Goal: Task Accomplishment & Management: Manage account settings

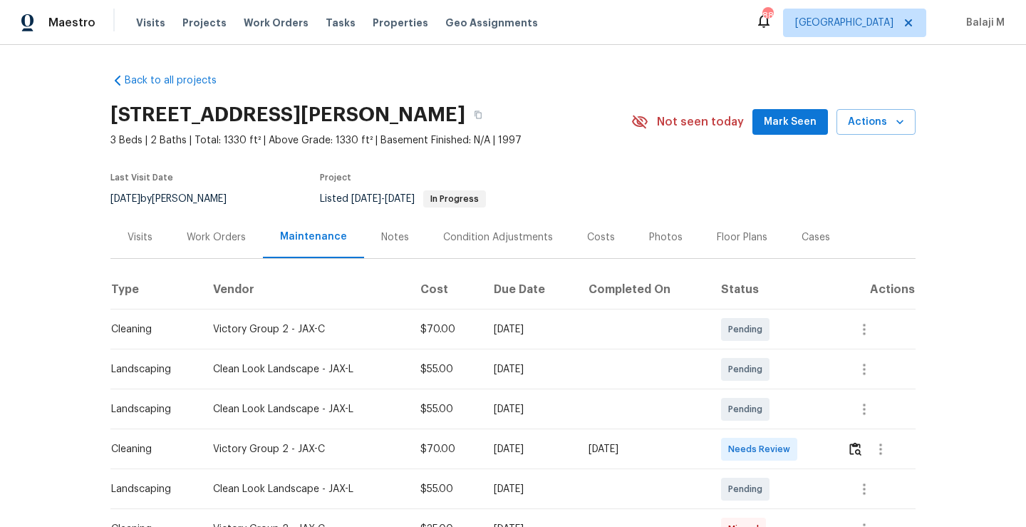
scroll to position [460, 0]
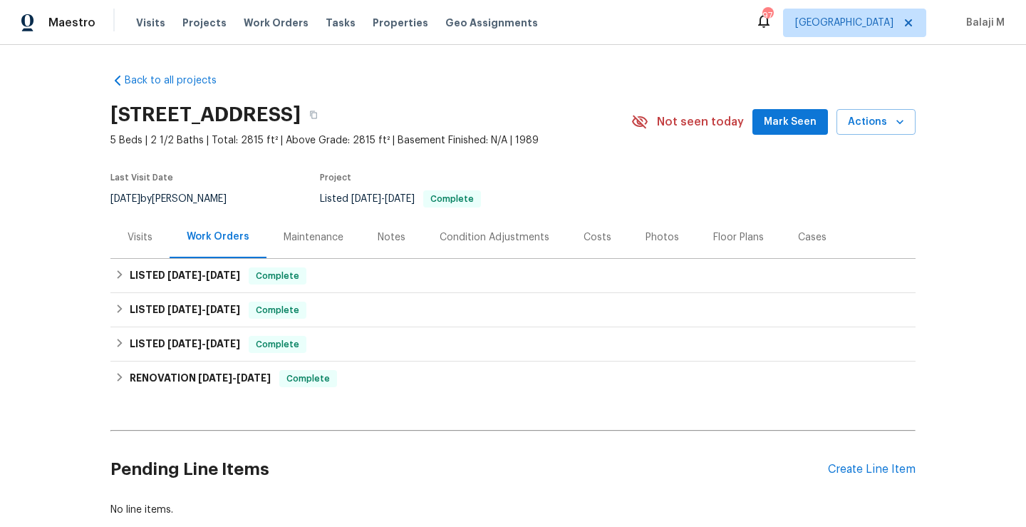
click at [311, 249] on div "Maintenance" at bounding box center [314, 237] width 94 height 42
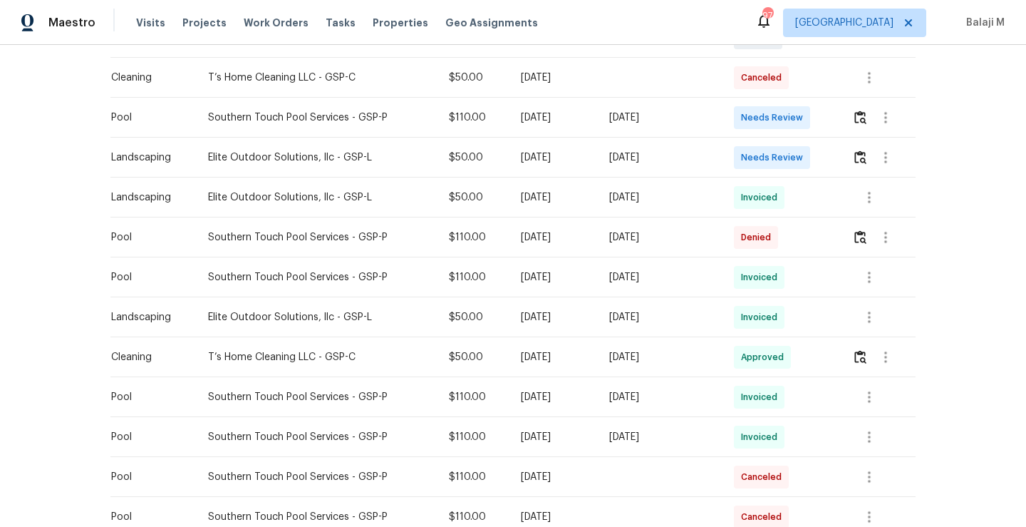
scroll to position [493, 0]
click at [864, 277] on icon "button" at bounding box center [869, 275] width 17 height 17
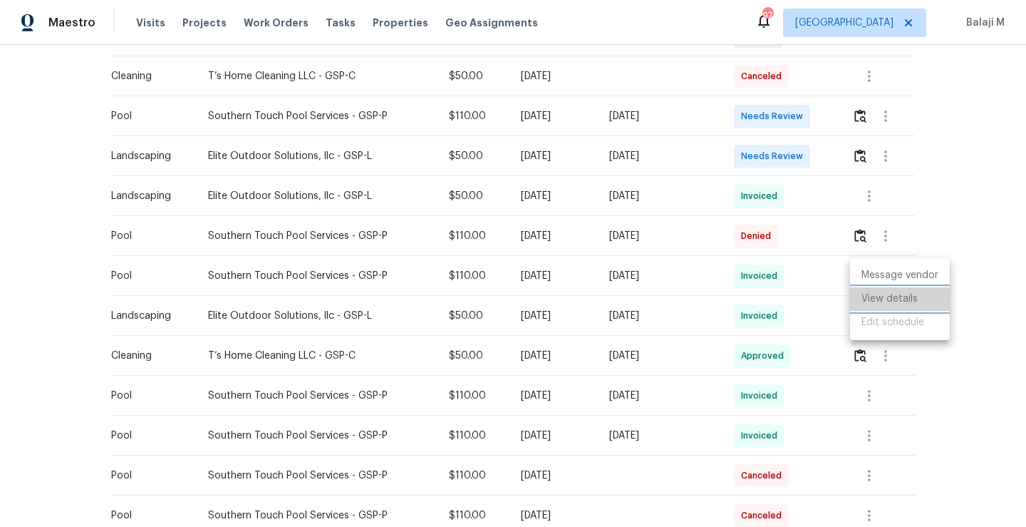
click at [875, 298] on li "View details" at bounding box center [900, 299] width 100 height 24
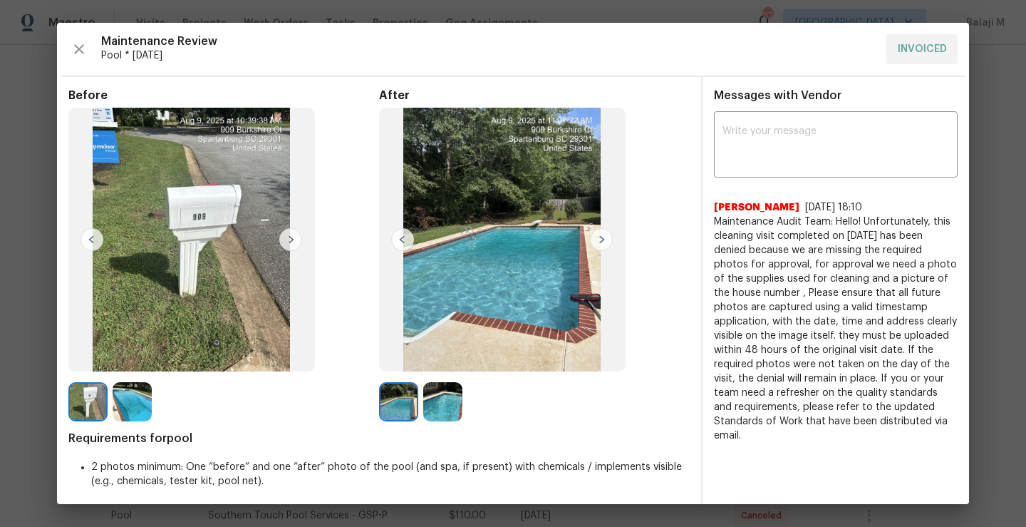
click at [398, 401] on img at bounding box center [398, 401] width 39 height 39
click at [75, 404] on img at bounding box center [87, 401] width 39 height 39
click at [123, 406] on img at bounding box center [132, 401] width 39 height 39
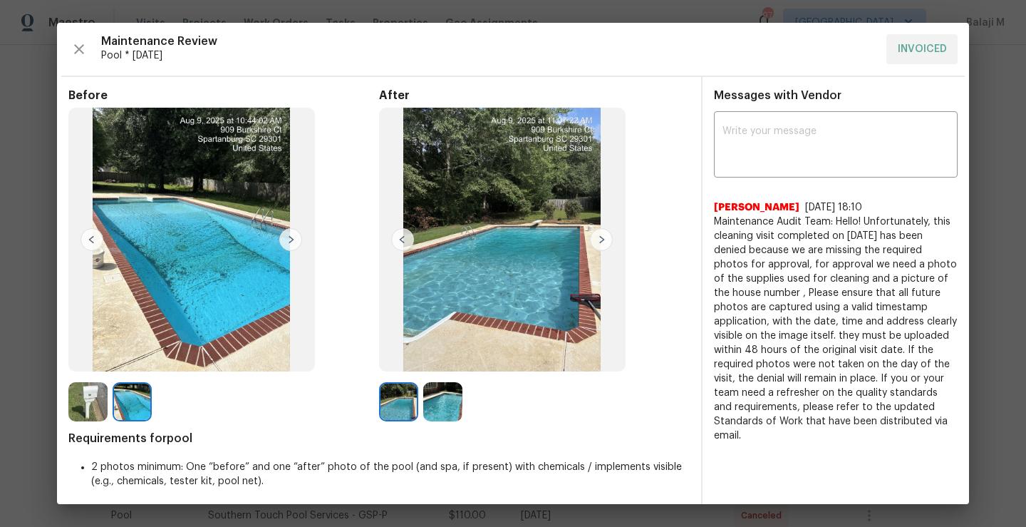
click at [396, 408] on img at bounding box center [398, 401] width 39 height 39
click at [451, 413] on img at bounding box center [442, 401] width 39 height 39
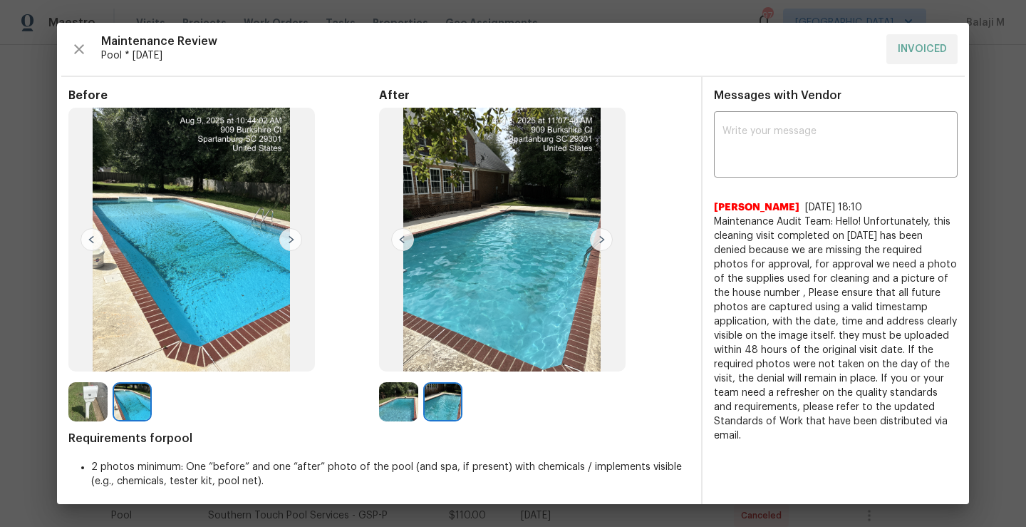
scroll to position [5, 0]
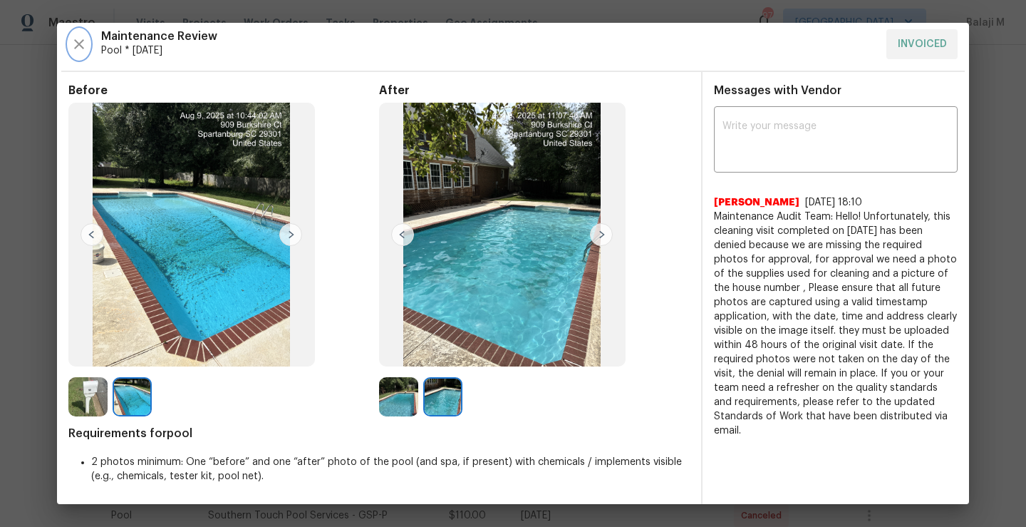
click at [73, 48] on icon "button" at bounding box center [79, 44] width 17 height 17
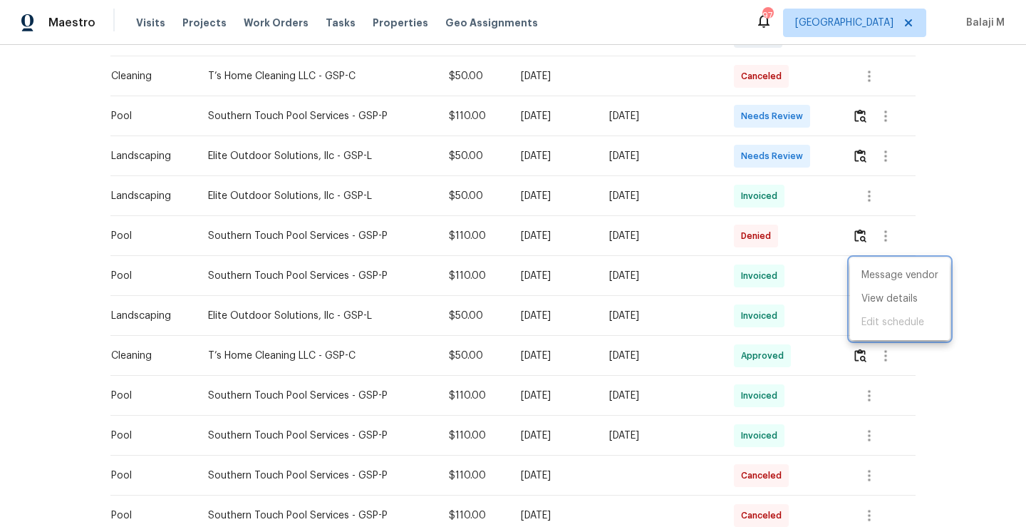
click at [793, 242] on div at bounding box center [513, 263] width 1026 height 527
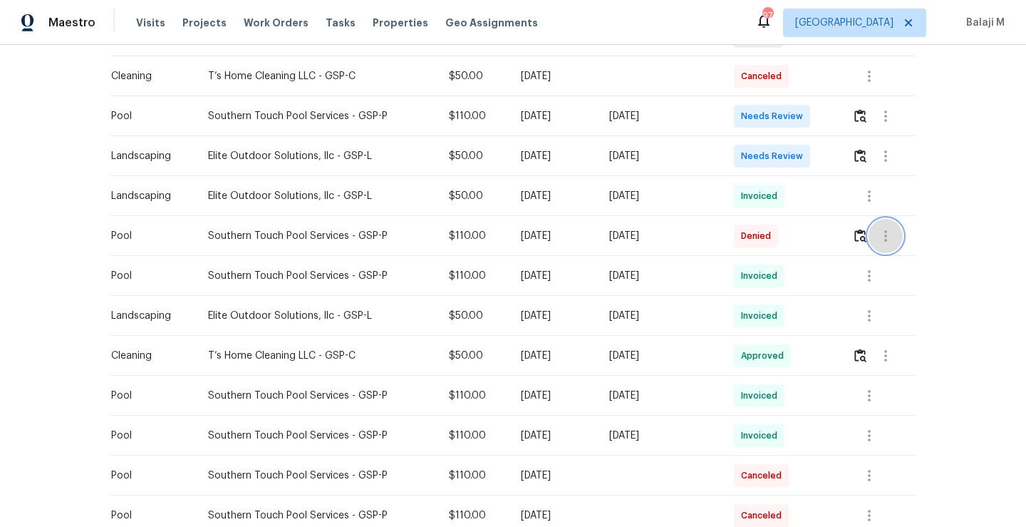
click at [877, 239] on icon "button" at bounding box center [885, 235] width 17 height 17
click at [884, 259] on li "View details" at bounding box center [917, 259] width 100 height 24
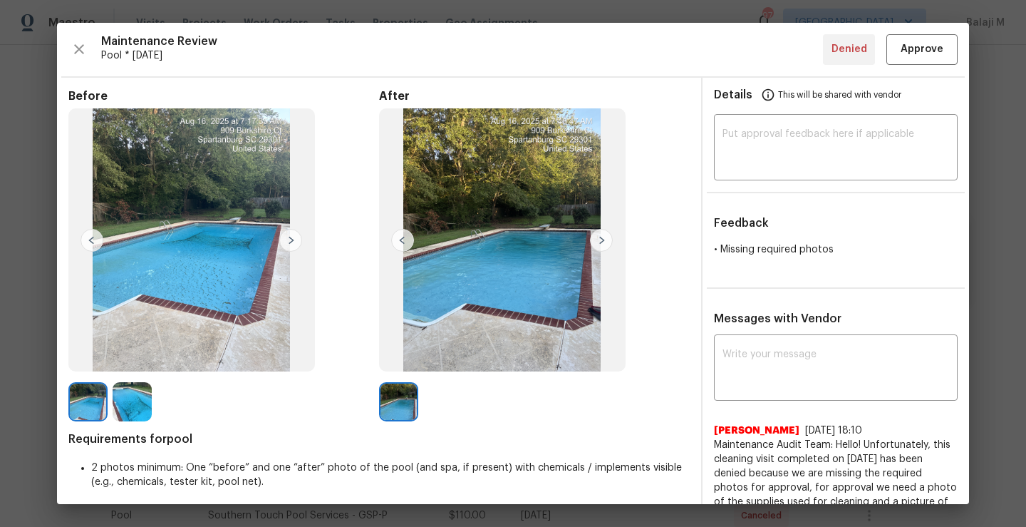
click at [439, 276] on img at bounding box center [502, 240] width 247 height 264
click at [92, 404] on img at bounding box center [87, 401] width 39 height 39
click at [132, 404] on img at bounding box center [132, 401] width 39 height 39
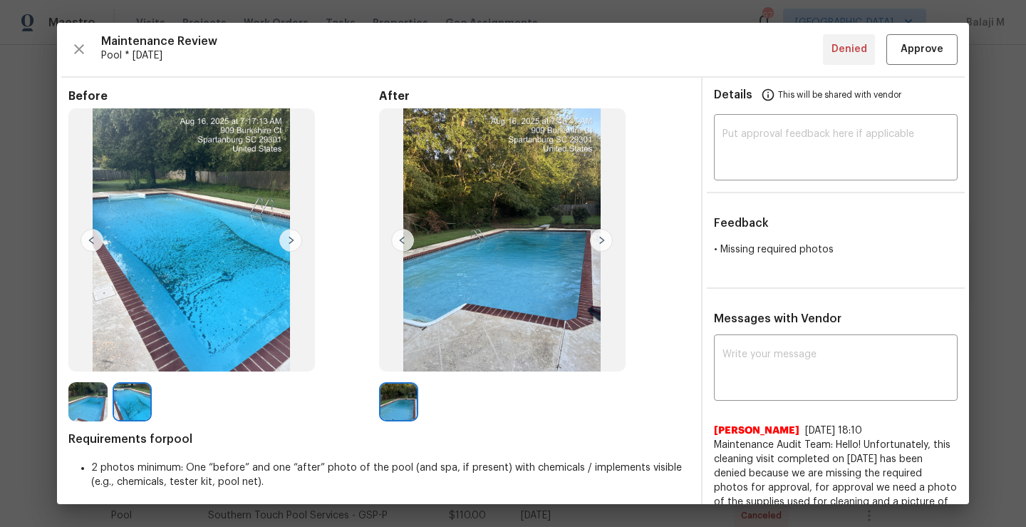
click at [517, 232] on img at bounding box center [502, 240] width 247 height 264
click at [597, 242] on img at bounding box center [601, 240] width 23 height 23
click at [400, 226] on img at bounding box center [502, 240] width 247 height 264
click at [293, 240] on img at bounding box center [290, 240] width 23 height 23
click at [94, 238] on img at bounding box center [92, 240] width 23 height 23
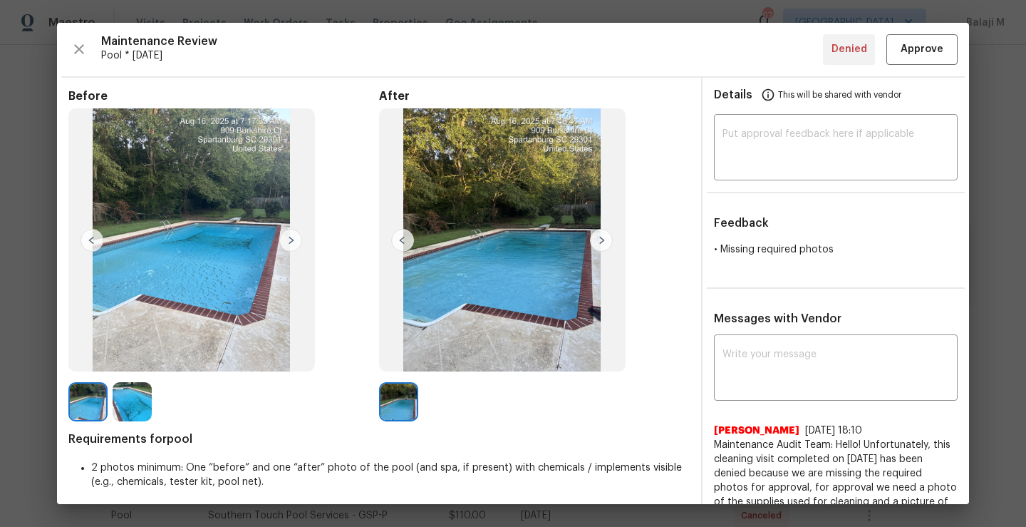
click at [94, 238] on img at bounding box center [92, 240] width 23 height 23
click at [94, 416] on img at bounding box center [87, 401] width 39 height 39
click at [155, 411] on div at bounding box center [135, 401] width 44 height 39
click at [140, 409] on img at bounding box center [132, 401] width 39 height 39
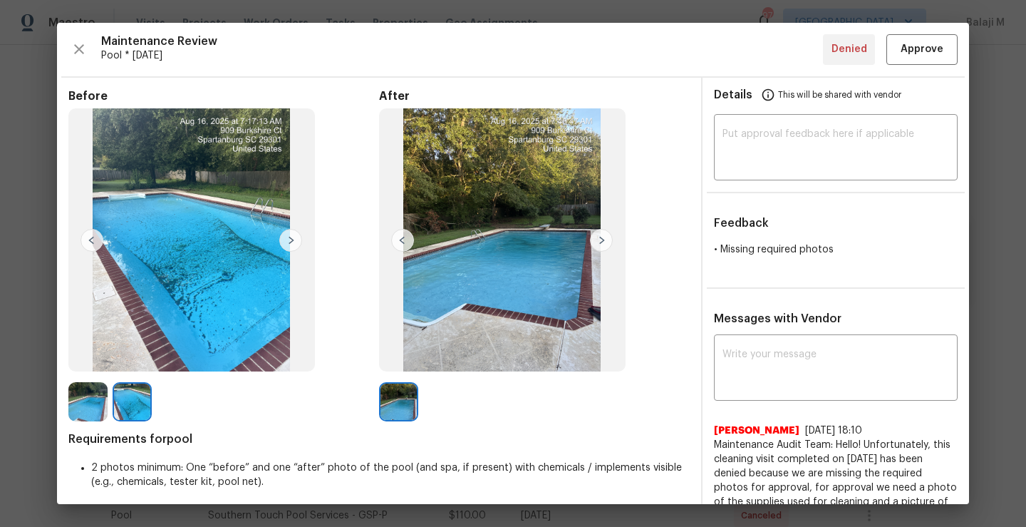
click at [523, 297] on img at bounding box center [502, 240] width 247 height 264
click at [240, 292] on img at bounding box center [191, 240] width 247 height 264
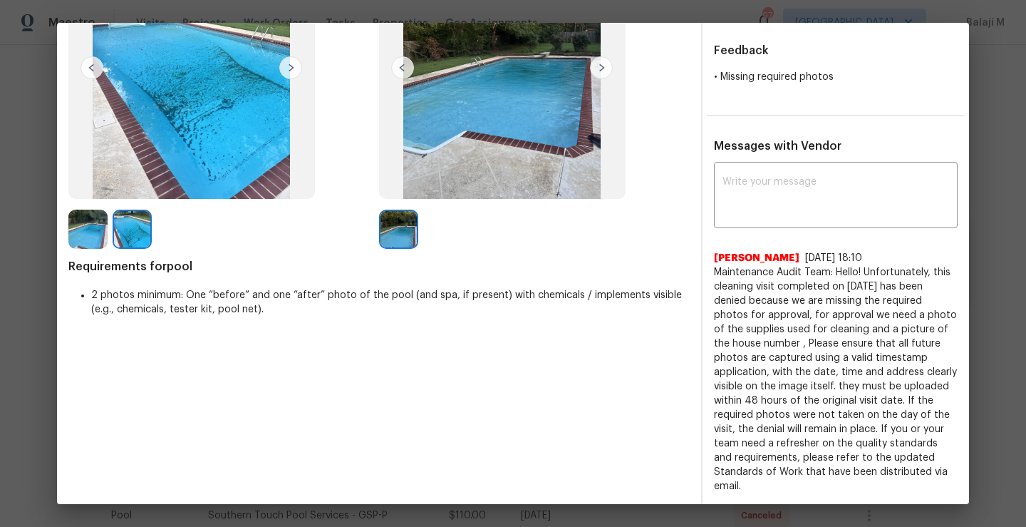
scroll to position [0, 0]
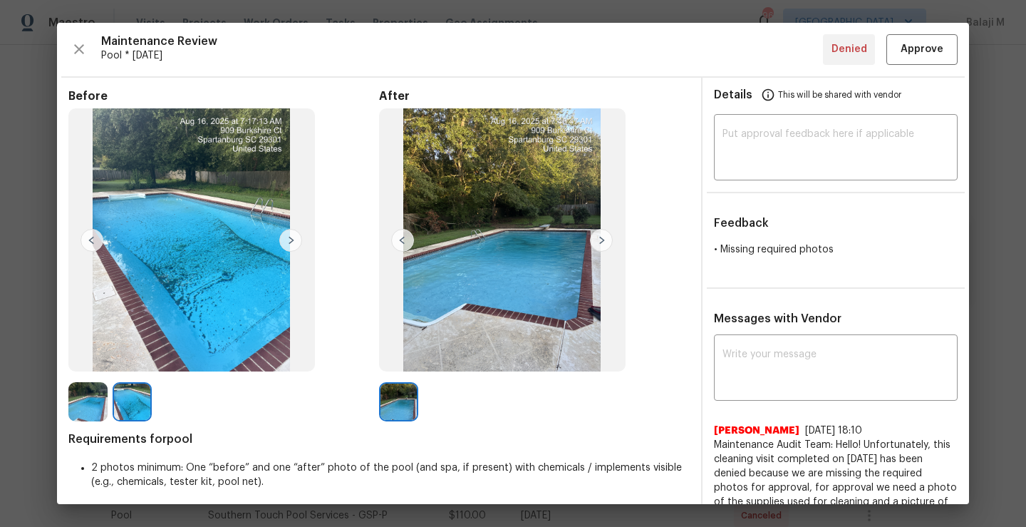
click at [543, 273] on img at bounding box center [502, 240] width 247 height 264
click at [77, 48] on icon "button" at bounding box center [79, 49] width 10 height 10
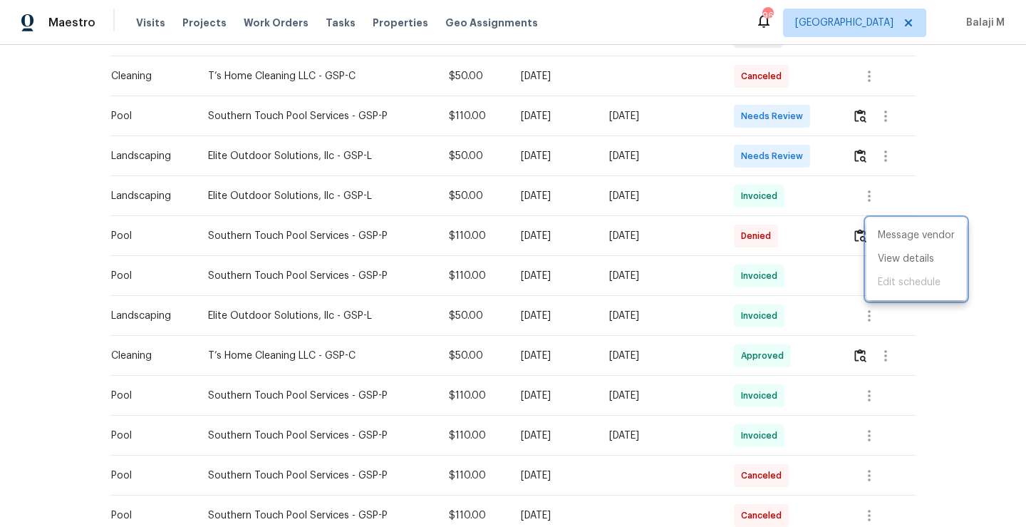
click at [707, 244] on div at bounding box center [513, 263] width 1026 height 527
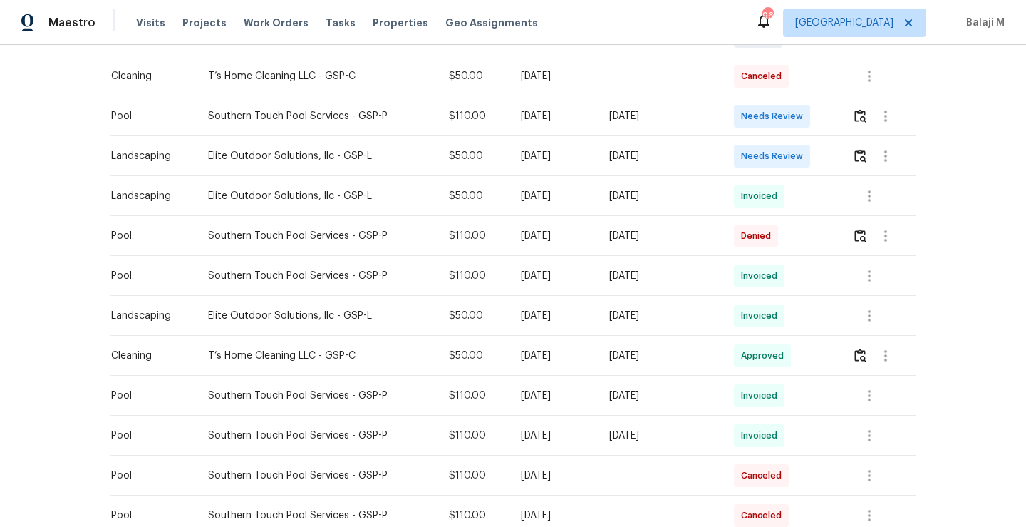
click at [815, 285] on td "Invoiced" at bounding box center [782, 276] width 118 height 40
click at [868, 279] on icon "button" at bounding box center [869, 275] width 3 height 11
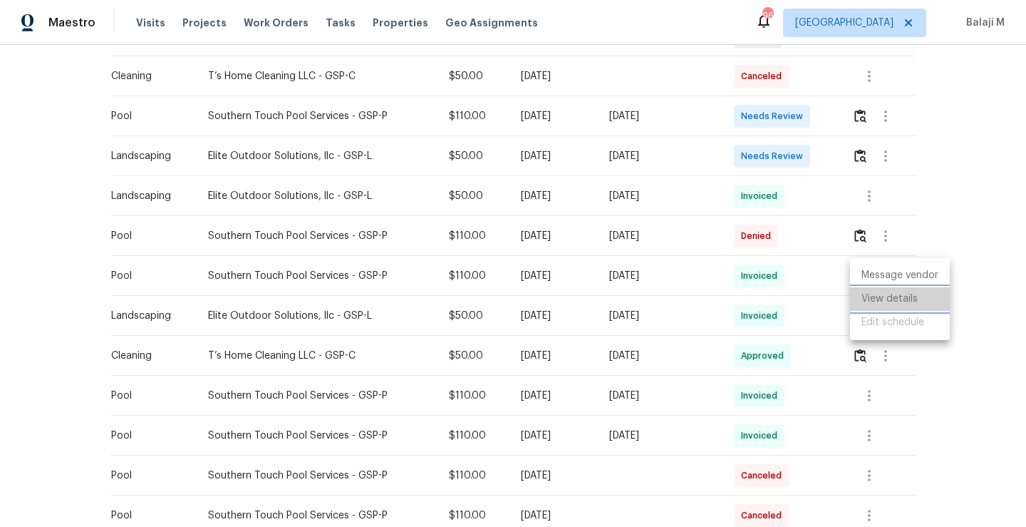
click at [873, 302] on li "View details" at bounding box center [900, 299] width 100 height 24
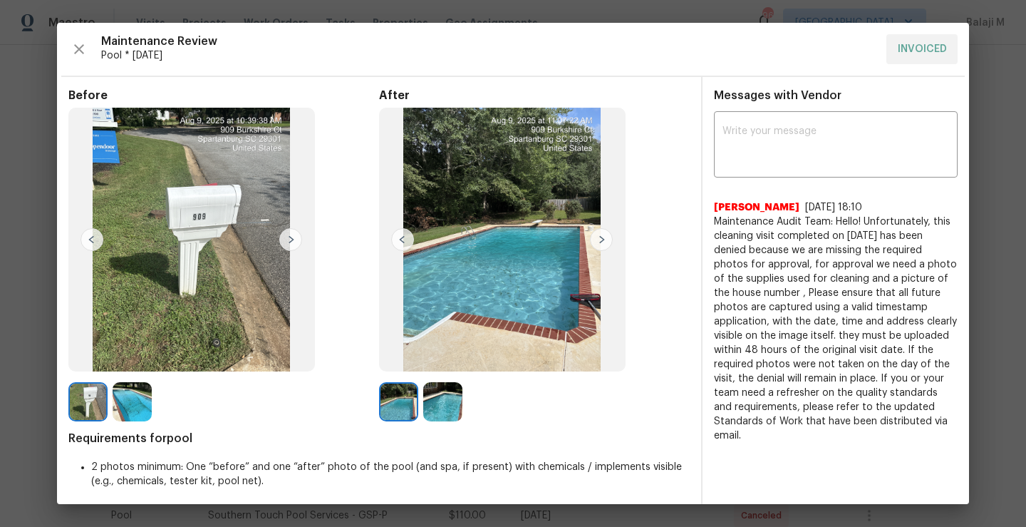
click at [585, 252] on img at bounding box center [502, 240] width 247 height 264
click at [597, 242] on img at bounding box center [601, 239] width 23 height 23
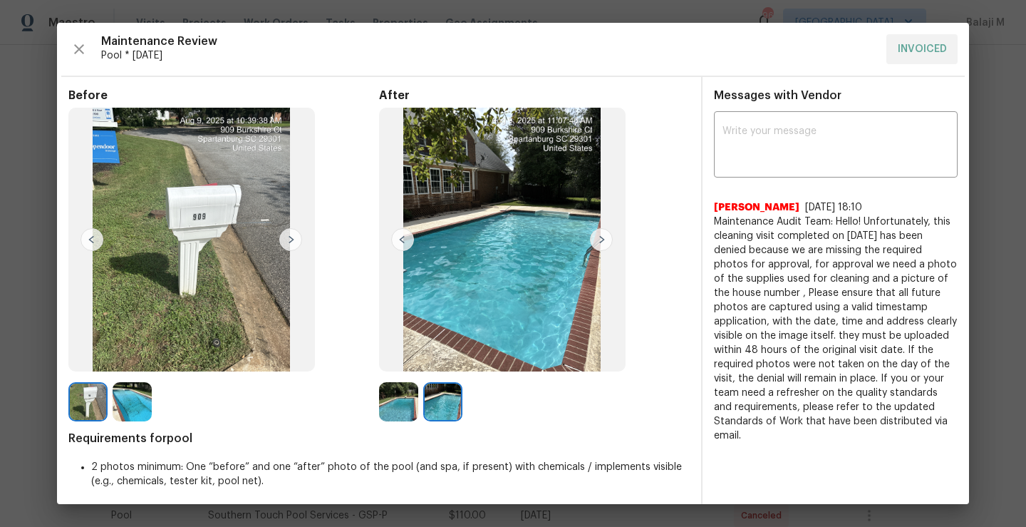
click at [405, 404] on img at bounding box center [398, 401] width 39 height 39
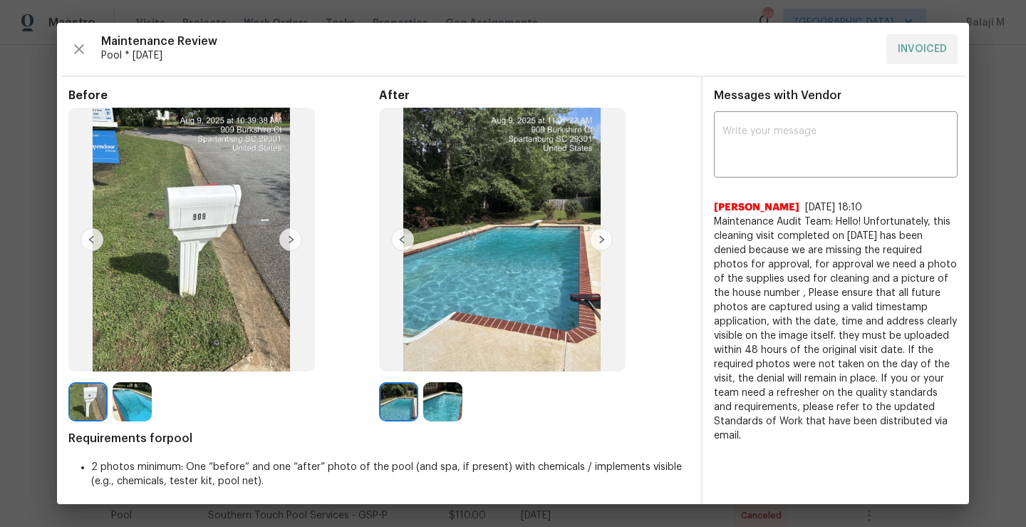
click at [143, 418] on img at bounding box center [132, 401] width 39 height 39
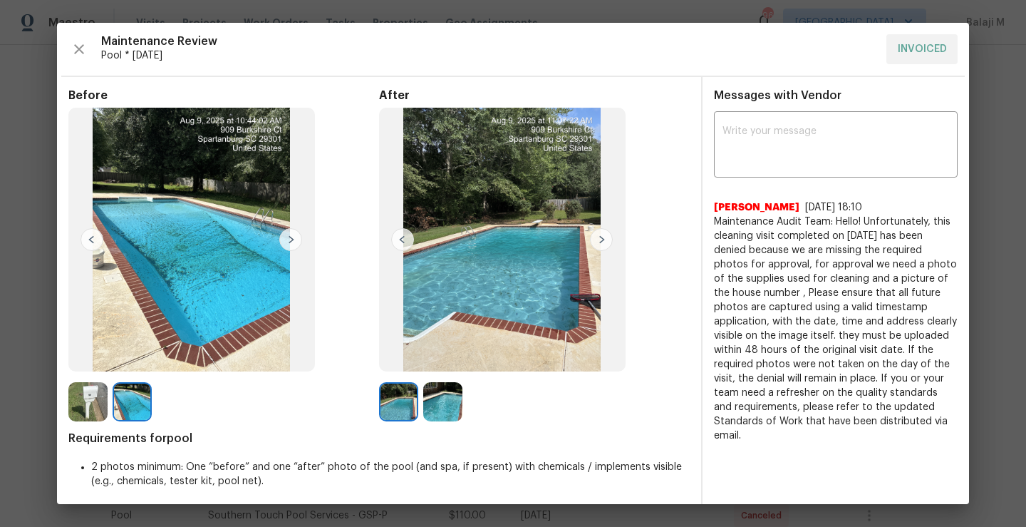
click at [86, 406] on img at bounding box center [87, 401] width 39 height 39
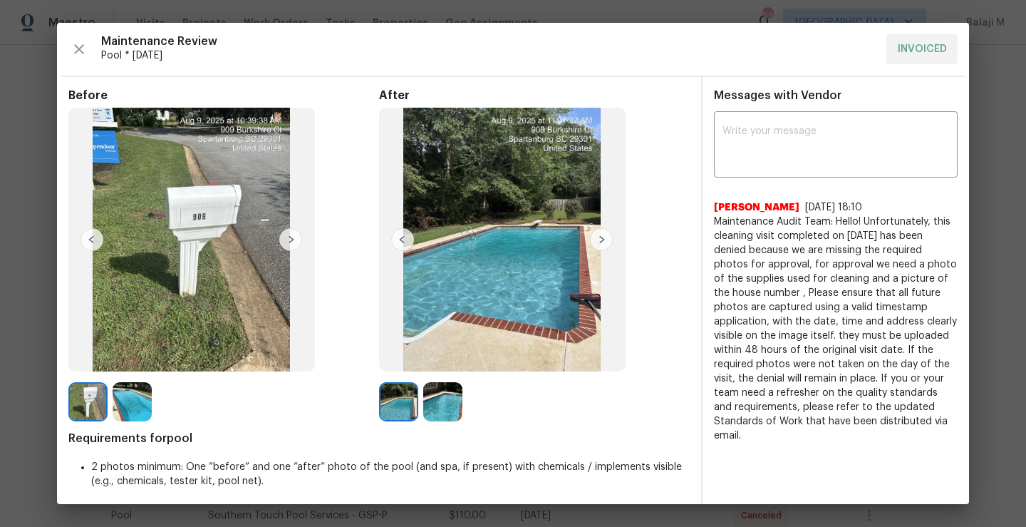
click at [124, 408] on img at bounding box center [132, 401] width 39 height 39
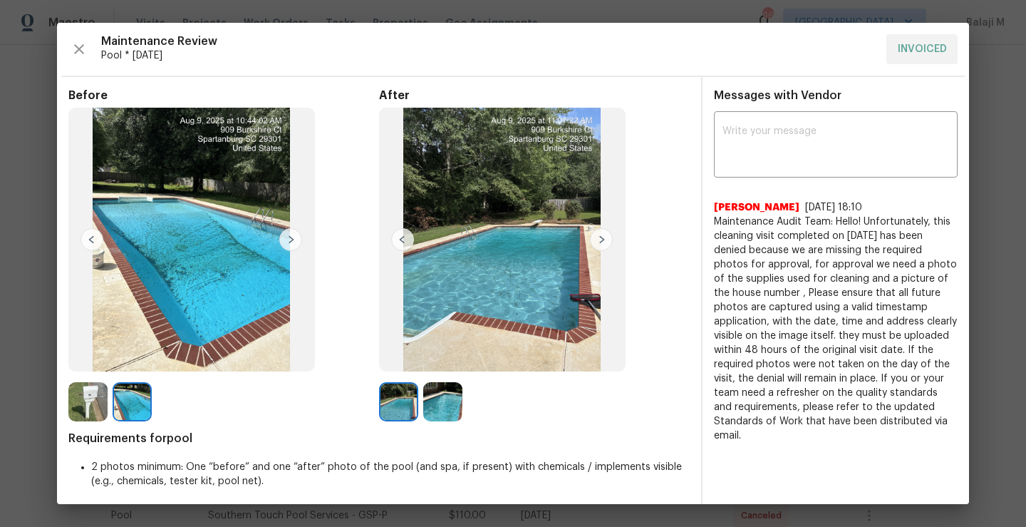
click at [391, 400] on img at bounding box center [398, 401] width 39 height 39
click at [438, 418] on img at bounding box center [442, 401] width 39 height 39
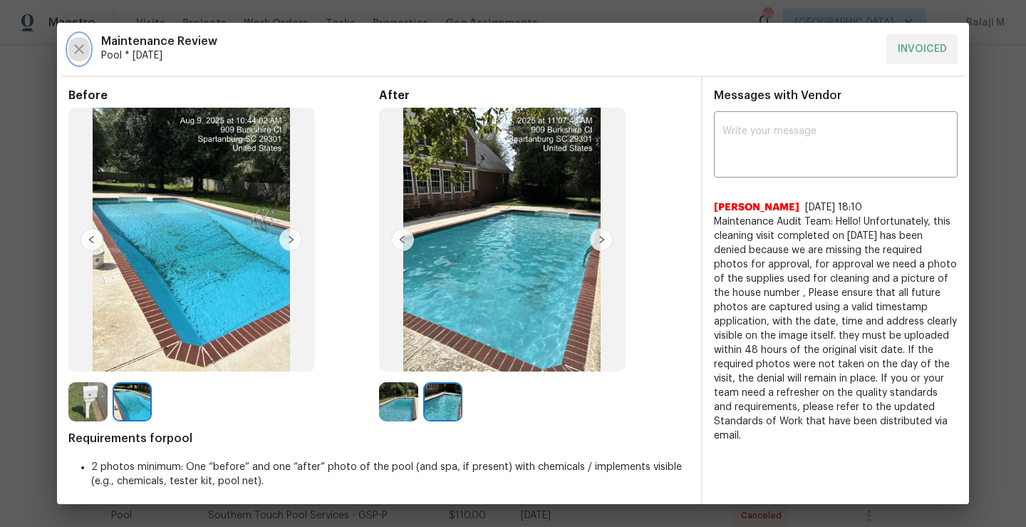
click at [77, 46] on icon "button" at bounding box center [79, 49] width 10 height 10
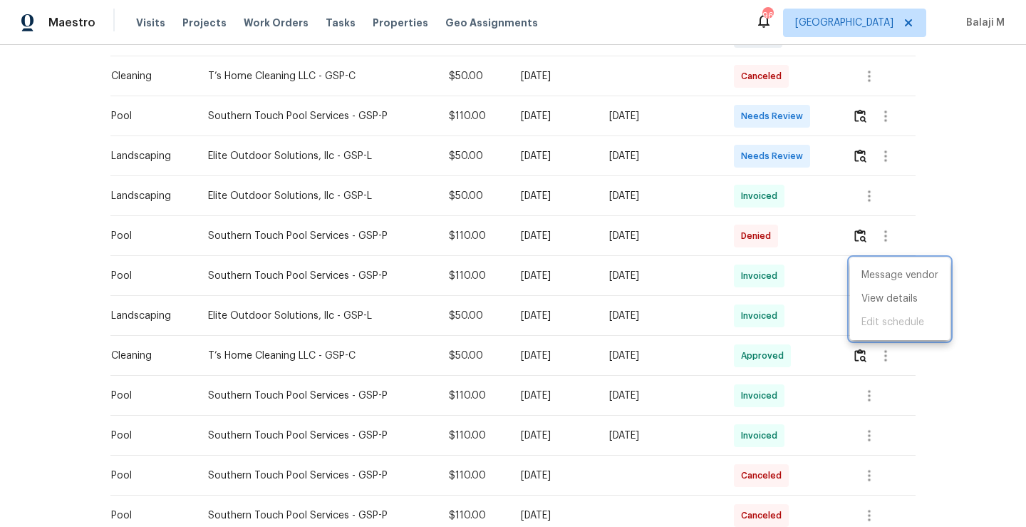
click at [716, 413] on div at bounding box center [513, 263] width 1026 height 527
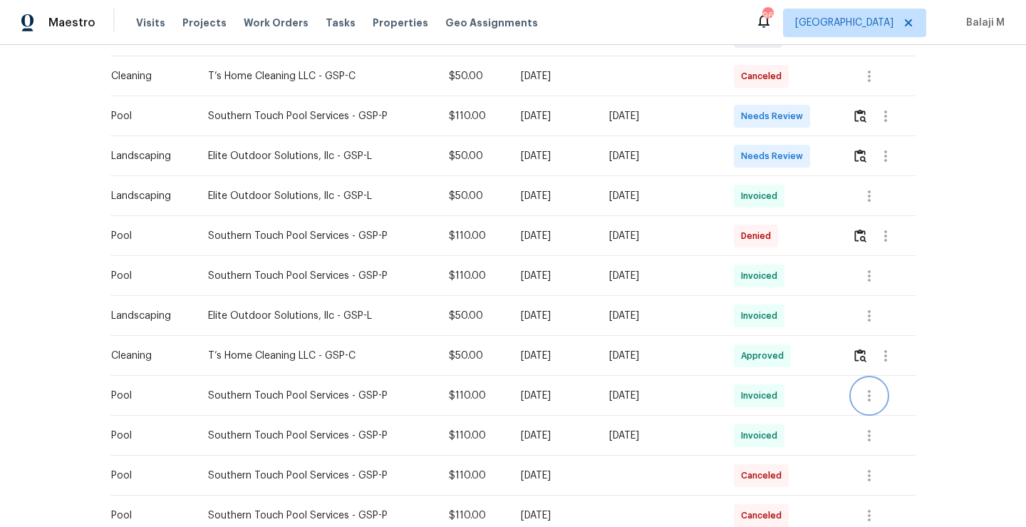
click at [863, 398] on icon "button" at bounding box center [869, 395] width 17 height 17
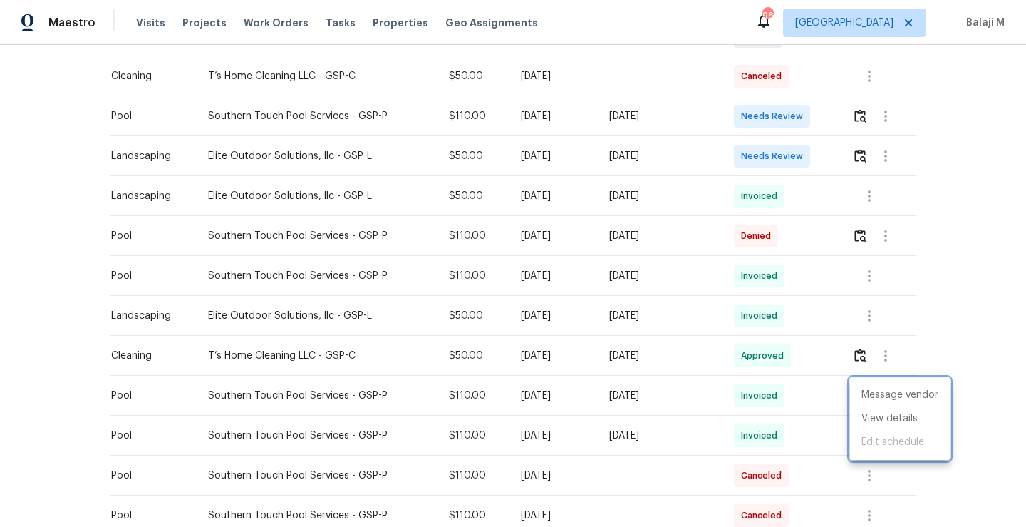
click at [809, 407] on div at bounding box center [513, 263] width 1026 height 527
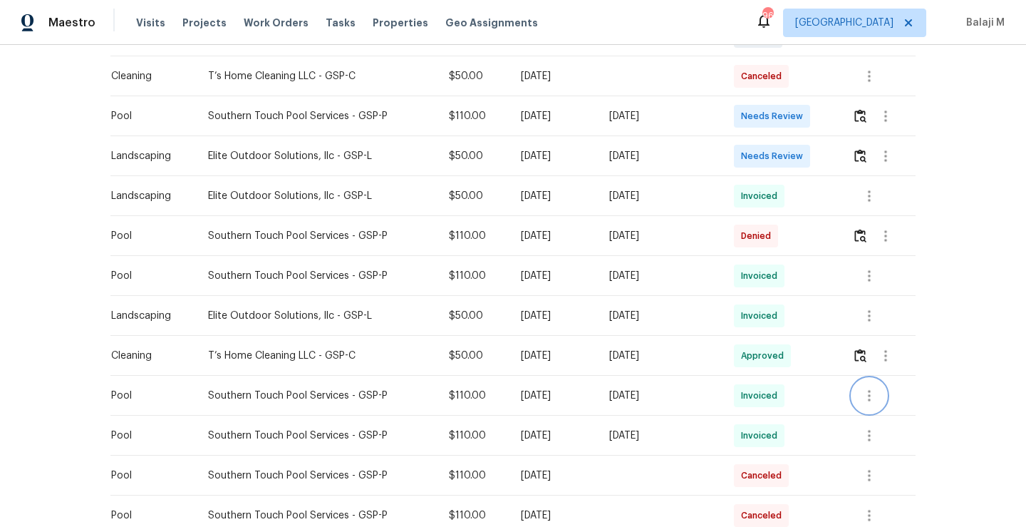
click at [862, 398] on icon "button" at bounding box center [869, 395] width 17 height 17
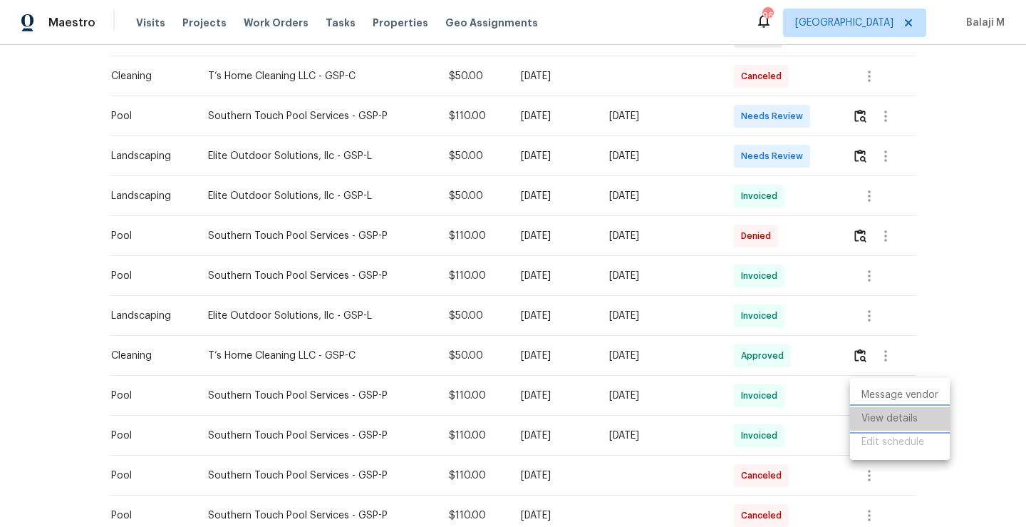
click at [873, 423] on li "View details" at bounding box center [900, 419] width 100 height 24
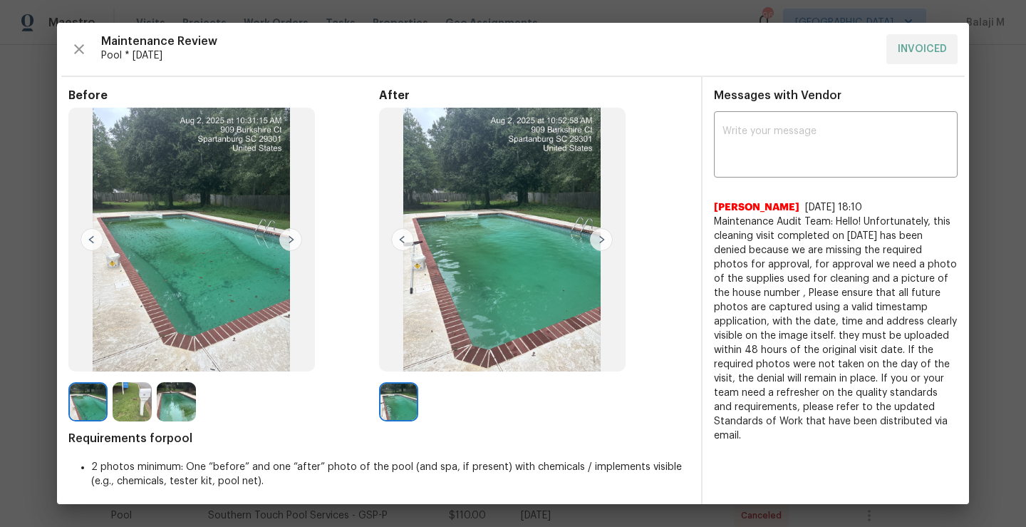
click at [444, 419] on div at bounding box center [534, 401] width 311 height 39
click at [500, 312] on img at bounding box center [502, 240] width 247 height 264
click at [200, 276] on img at bounding box center [191, 240] width 247 height 264
click at [129, 399] on img at bounding box center [132, 401] width 39 height 39
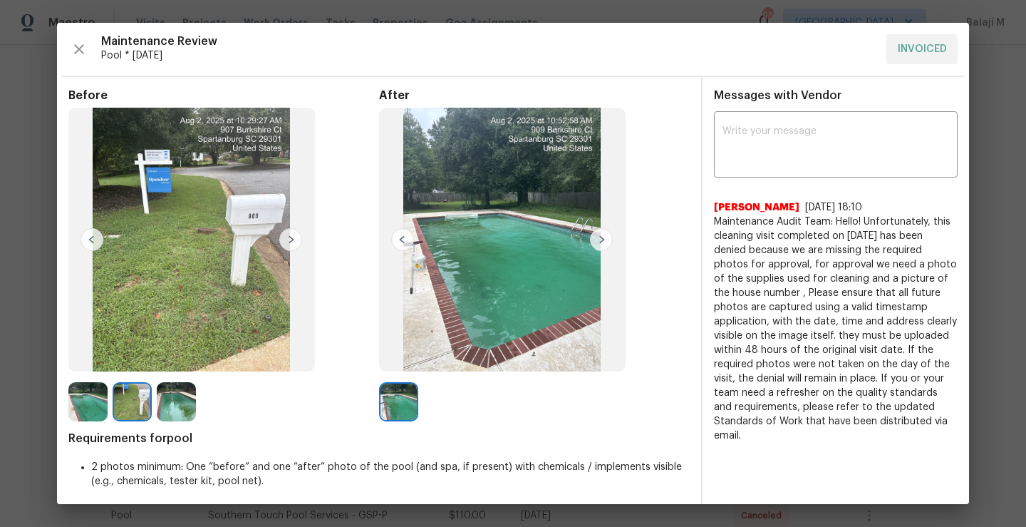
click at [187, 407] on img at bounding box center [176, 401] width 39 height 39
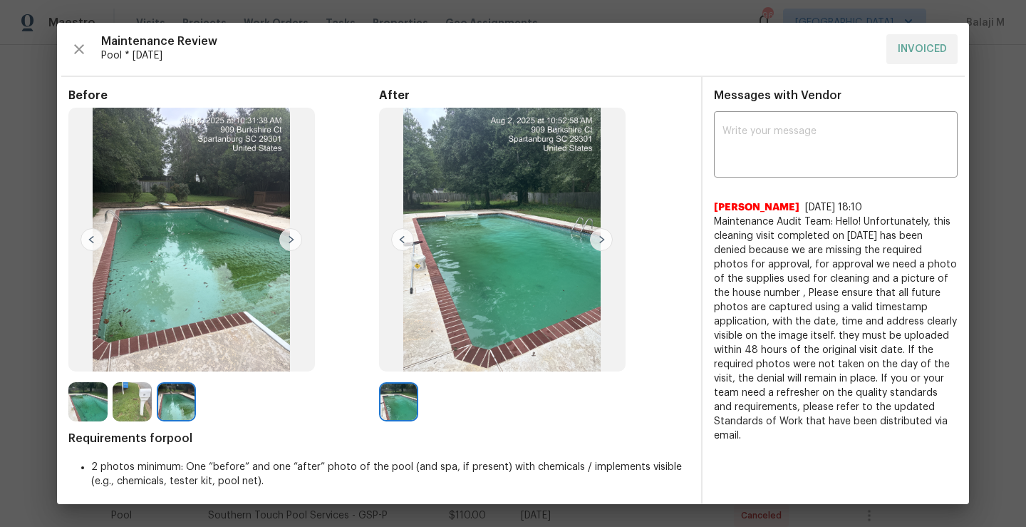
click at [125, 415] on img at bounding box center [132, 401] width 39 height 39
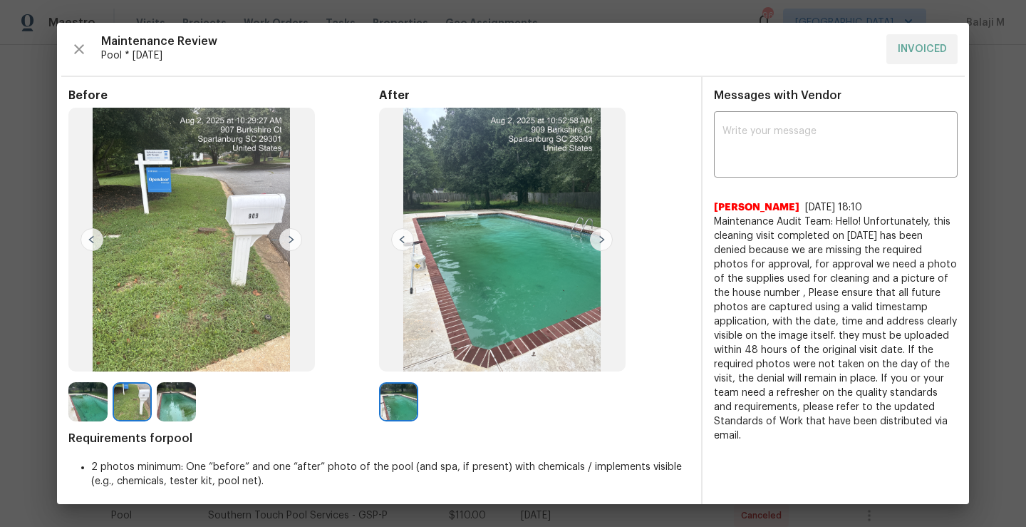
click at [82, 411] on img at bounding box center [87, 401] width 39 height 39
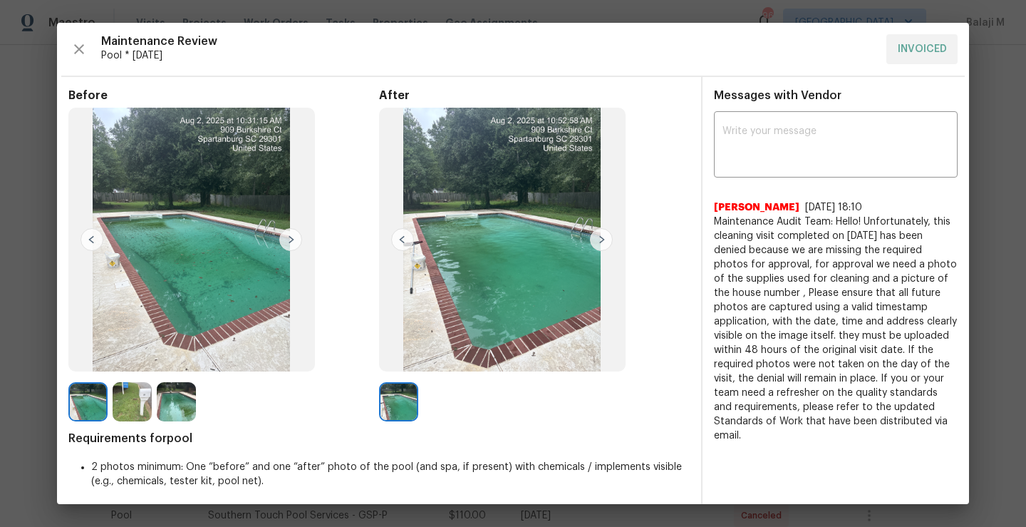
click at [606, 240] on img at bounding box center [601, 239] width 23 height 23
click at [391, 425] on div "Before After Requirements for pool 2 photos minimum: One “before” and one “afte…" at bounding box center [379, 298] width 622 height 421
click at [77, 53] on icon "button" at bounding box center [79, 49] width 17 height 17
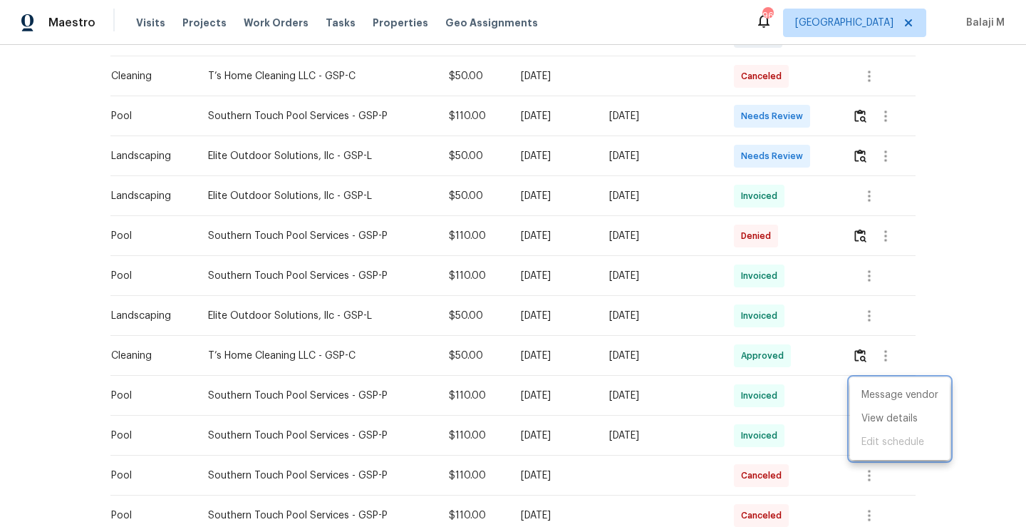
click at [694, 401] on div at bounding box center [513, 263] width 1026 height 527
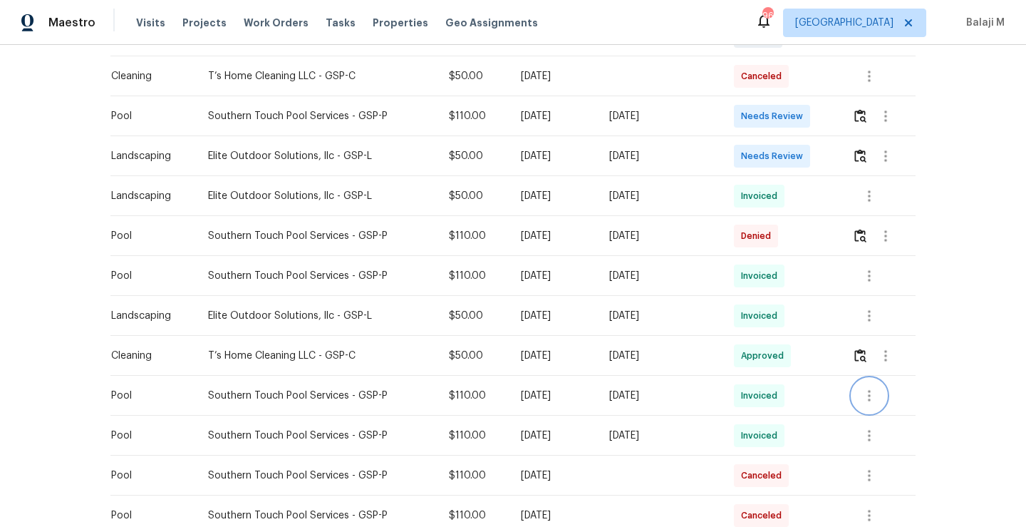
click at [868, 394] on icon "button" at bounding box center [869, 395] width 3 height 11
click at [877, 421] on li "View details" at bounding box center [900, 419] width 100 height 24
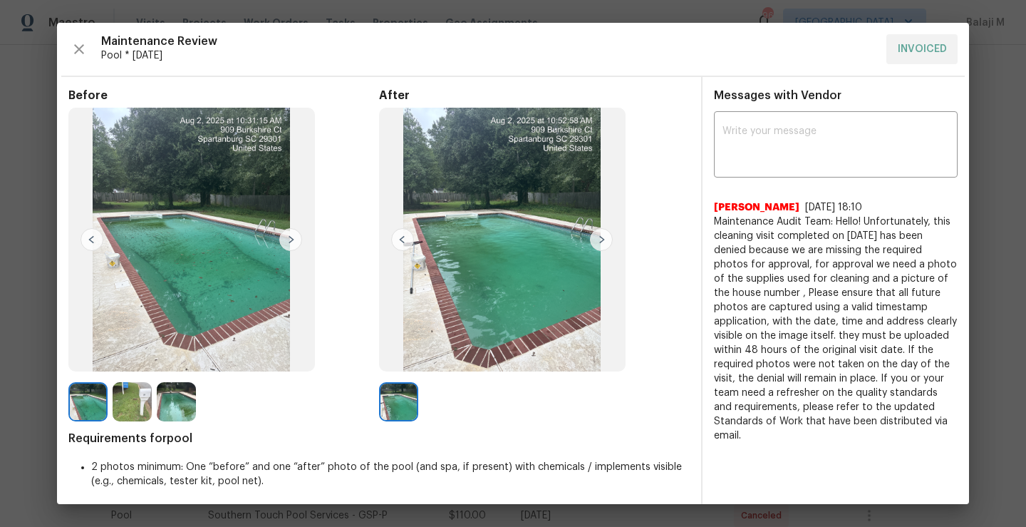
click at [518, 272] on img at bounding box center [502, 240] width 247 height 264
click at [395, 398] on img at bounding box center [398, 401] width 39 height 39
click at [524, 270] on img at bounding box center [502, 240] width 247 height 264
click at [509, 282] on img at bounding box center [502, 240] width 247 height 264
click at [500, 121] on img at bounding box center [502, 240] width 247 height 264
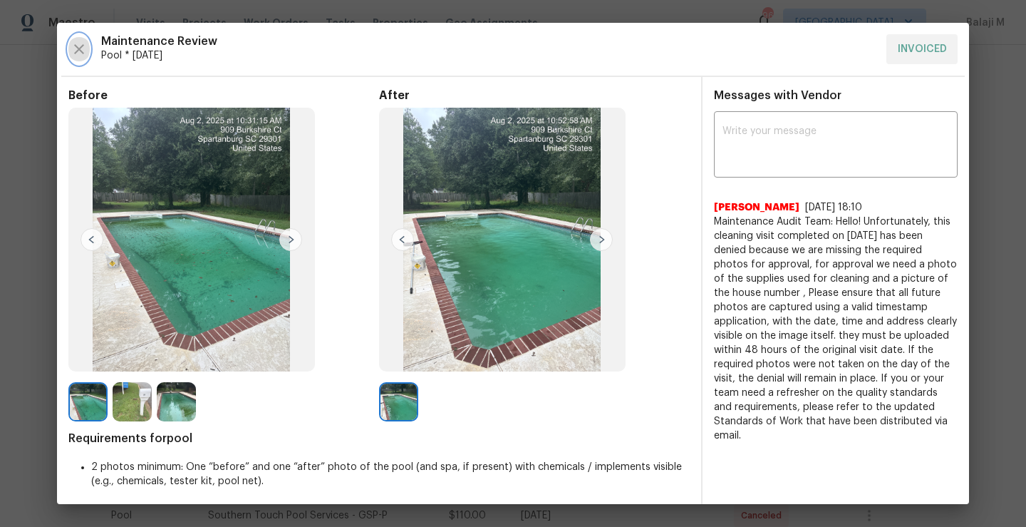
click at [83, 46] on icon "button" at bounding box center [79, 49] width 10 height 10
